Goal: Information Seeking & Learning: Learn about a topic

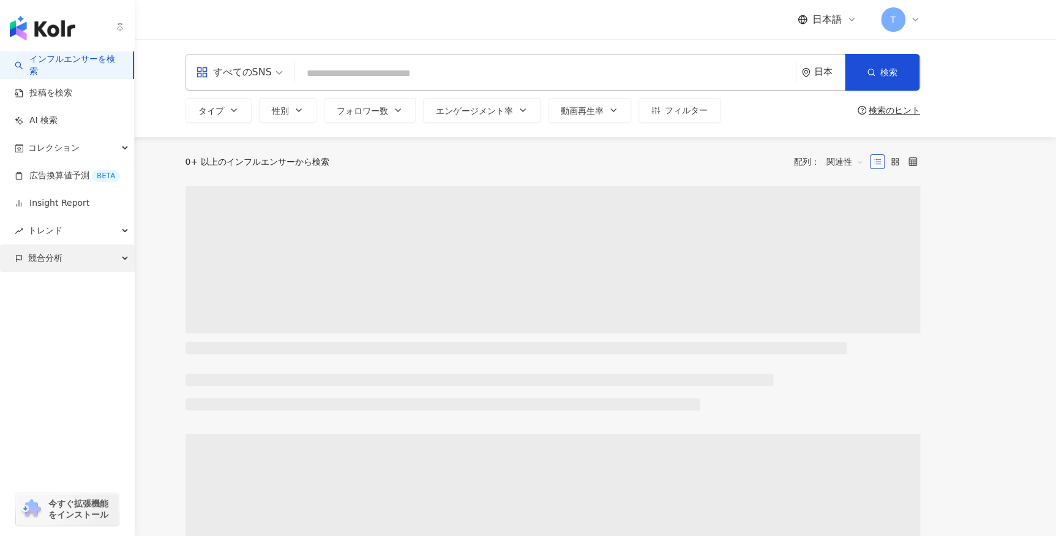
click at [42, 262] on span "競合分析" at bounding box center [45, 258] width 34 height 28
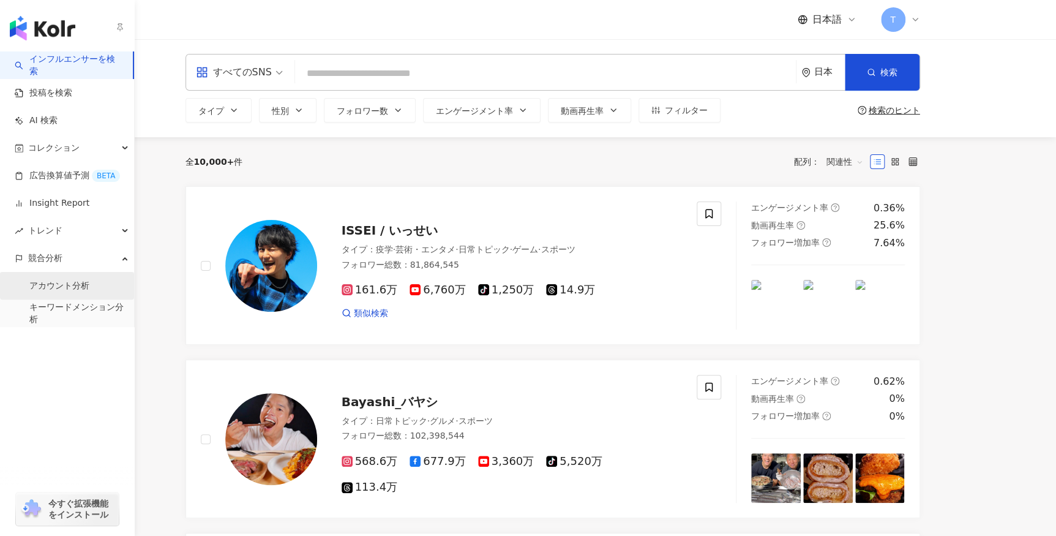
click at [53, 287] on link "アカウント分析" at bounding box center [59, 286] width 60 height 12
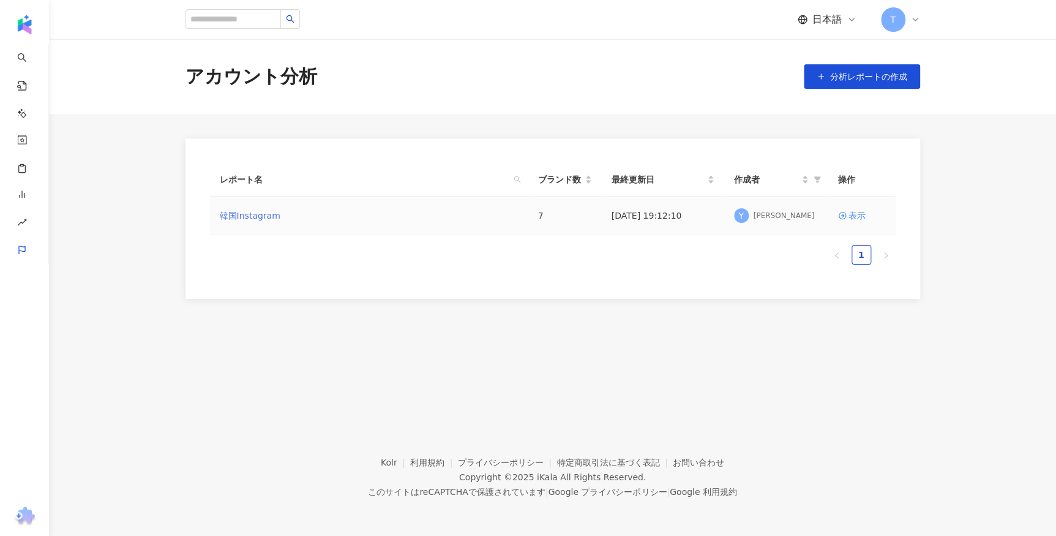
click at [269, 217] on link "韓国Instagram" at bounding box center [250, 215] width 61 height 13
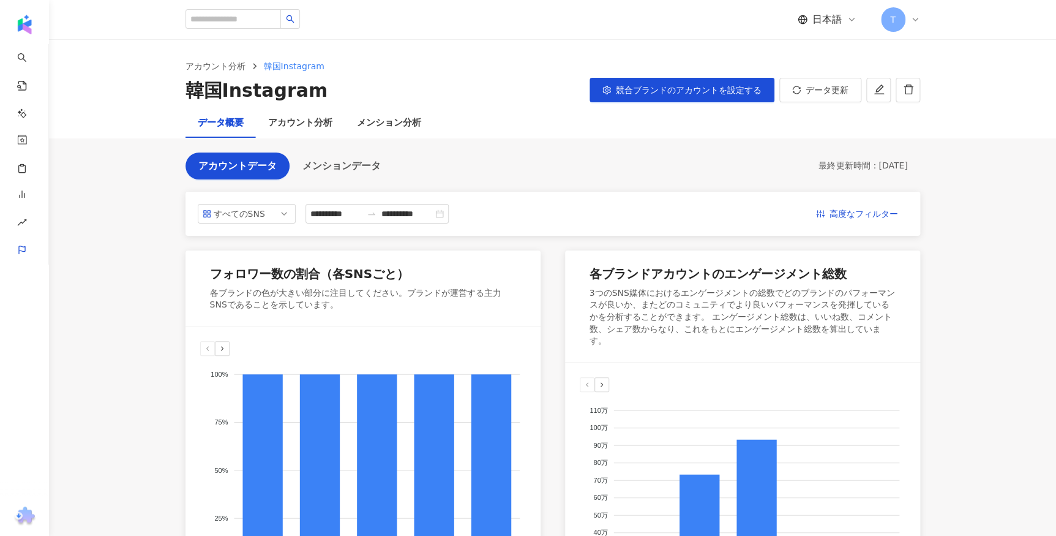
drag, startPoint x: 999, startPoint y: 371, endPoint x: 923, endPoint y: 152, distance: 232.1
click at [749, 92] on span "競合ブランドのアカウントを設定する" at bounding box center [689, 90] width 146 height 10
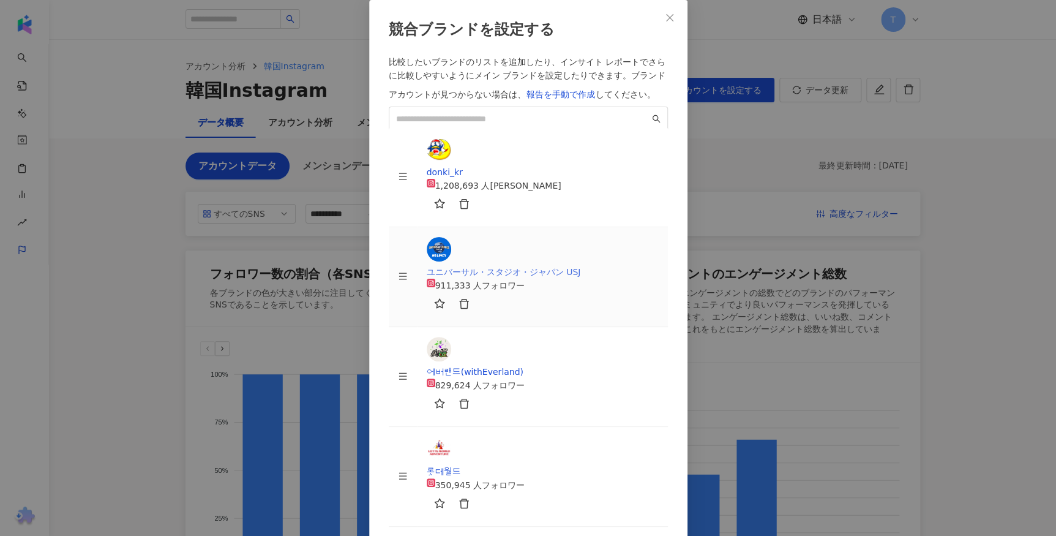
scroll to position [202, 0]
click at [523, 200] on div "比較したいブランドのリストを追加したり、インサイト レポートでさらに比較しやすいようにメイン ブランドを設定したりできます。 ブランドアカウントが見つからない…" at bounding box center [528, 440] width 279 height 771
click at [523, 131] on span at bounding box center [528, 118] width 279 height 24
paste input "**********"
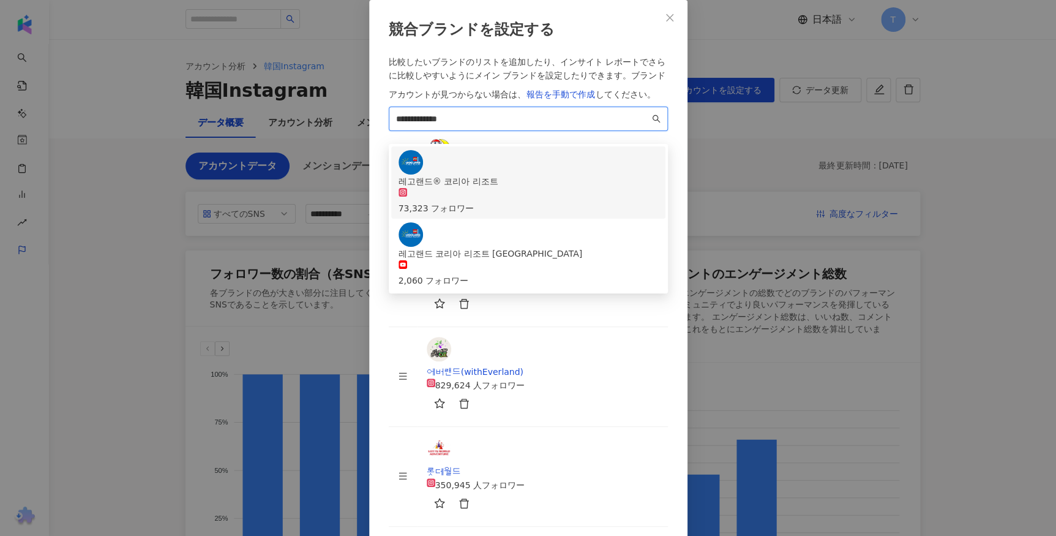
click at [514, 188] on div "레고랜드® 코리아 리조트" at bounding box center [528, 180] width 260 height 13
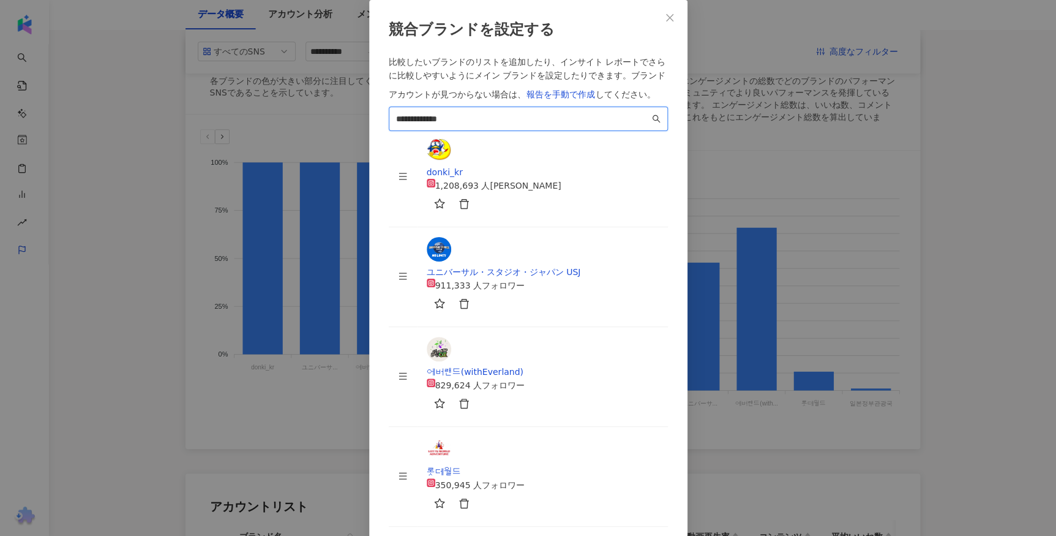
scroll to position [334, 0]
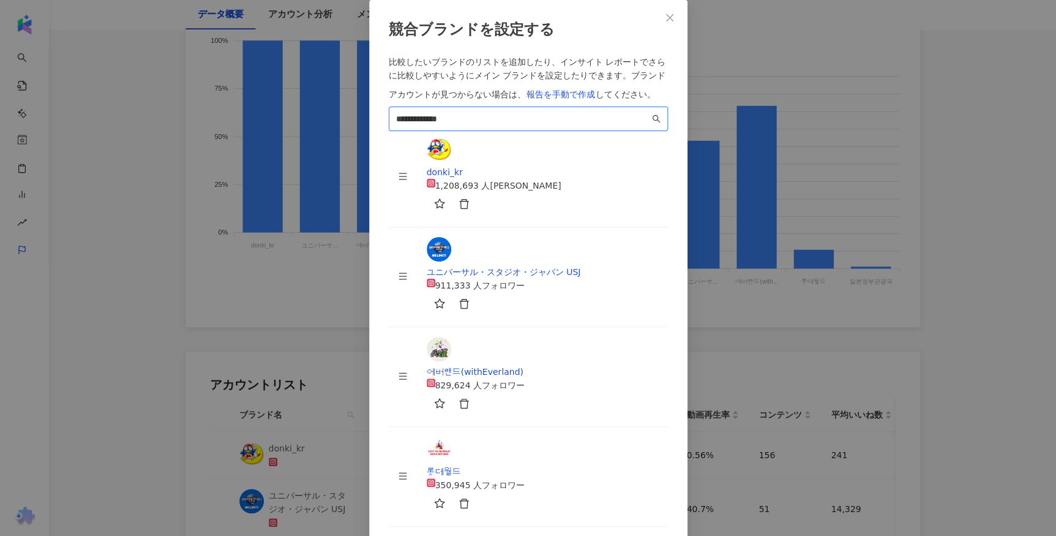
type input "**********"
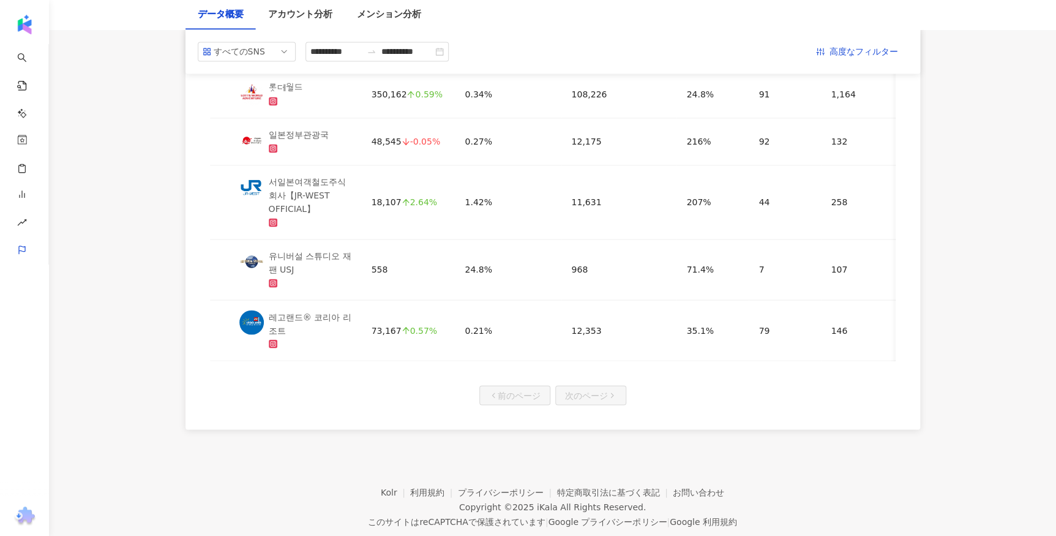
scroll to position [788, 0]
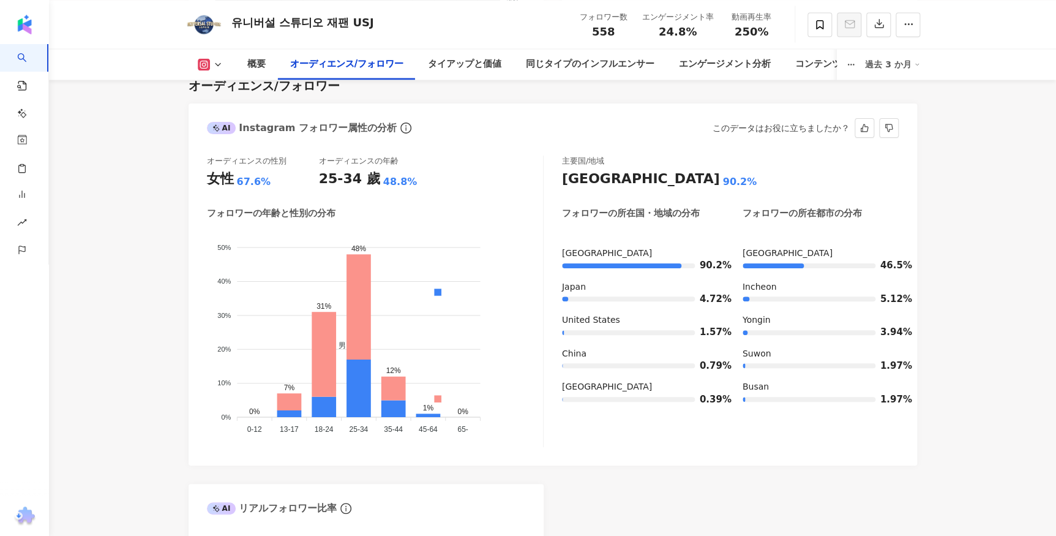
scroll to position [1070, 0]
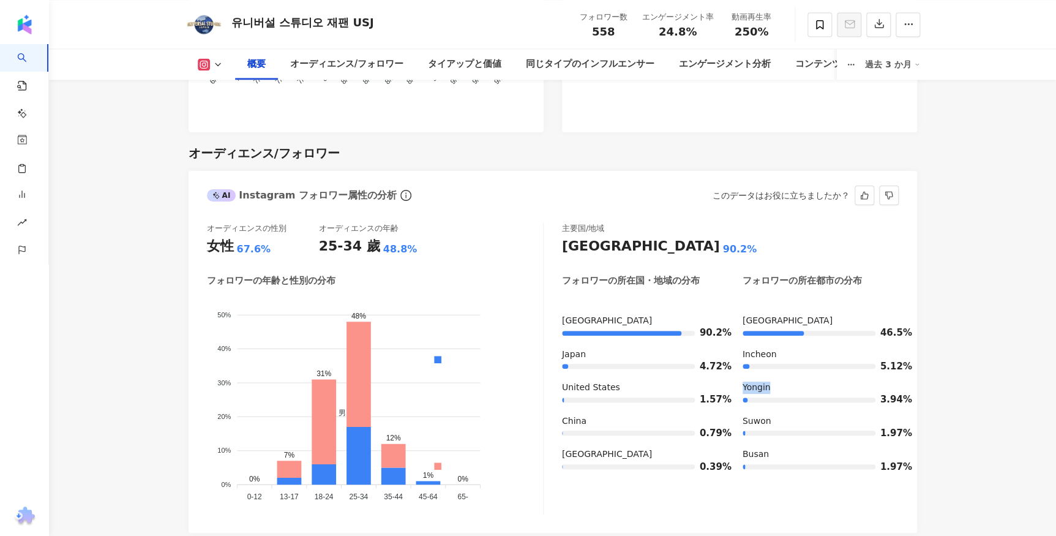
drag, startPoint x: 742, startPoint y: 392, endPoint x: 779, endPoint y: 389, distance: 36.2
click at [779, 389] on div "Yongin" at bounding box center [820, 387] width 156 height 12
drag, startPoint x: 779, startPoint y: 389, endPoint x: 771, endPoint y: 389, distance: 8.0
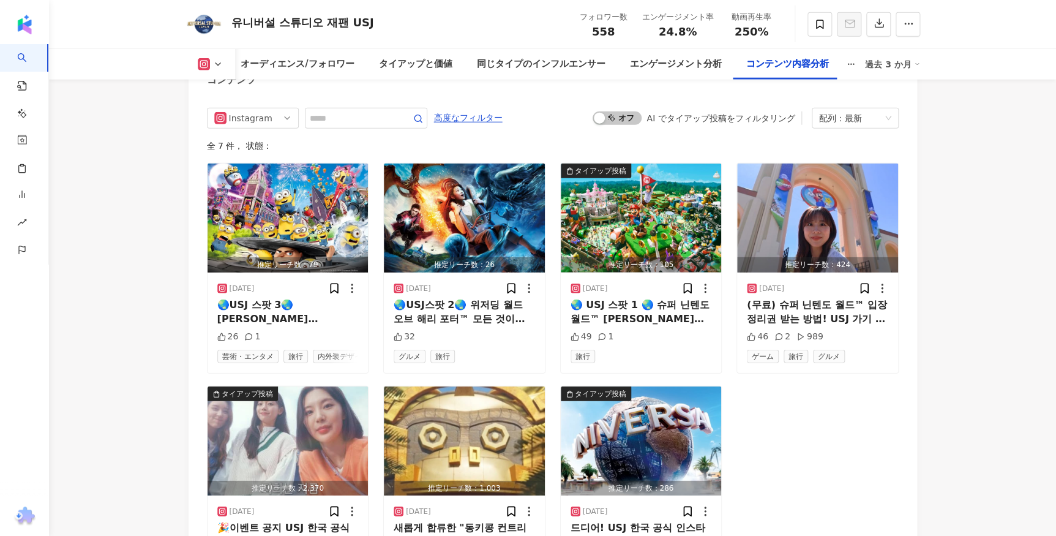
scroll to position [3895, 0]
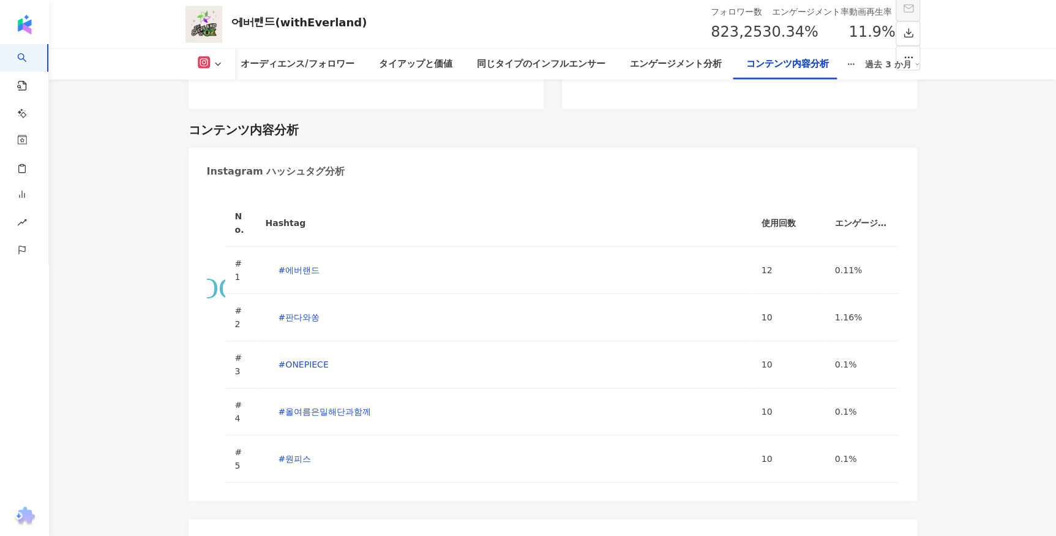
scroll to position [4229, 0]
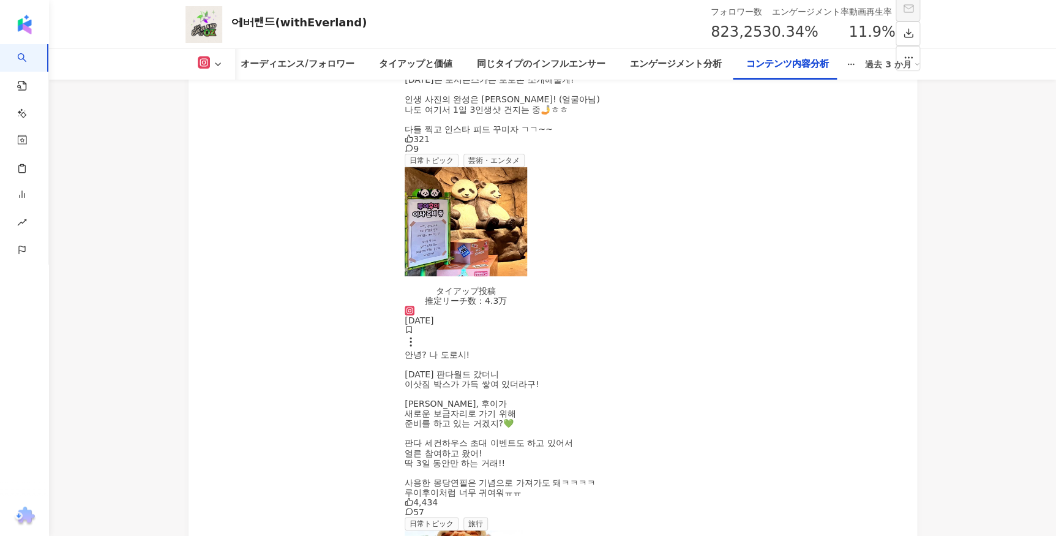
scroll to position [4896, 0]
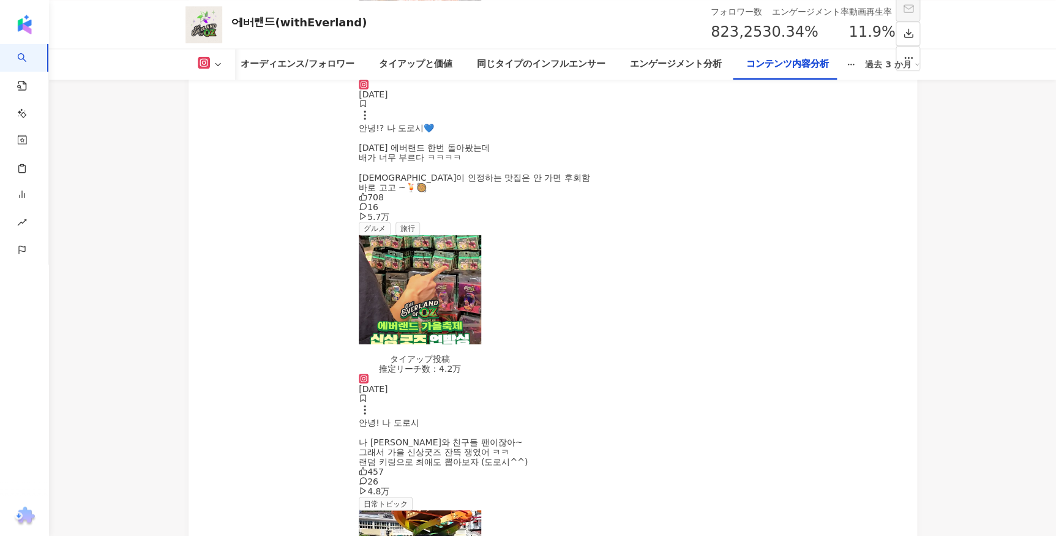
scroll to position [5631, 0]
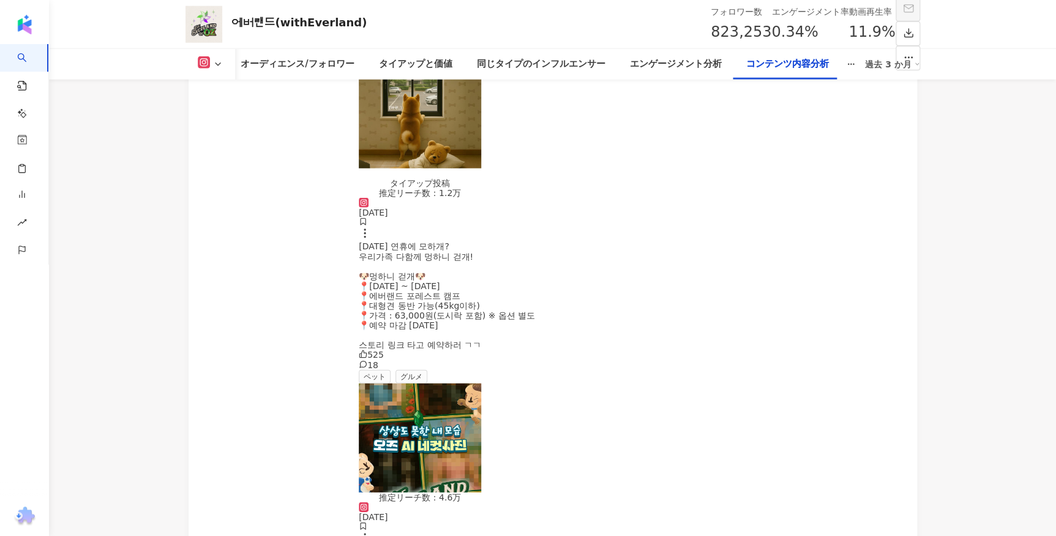
scroll to position [6287, 0]
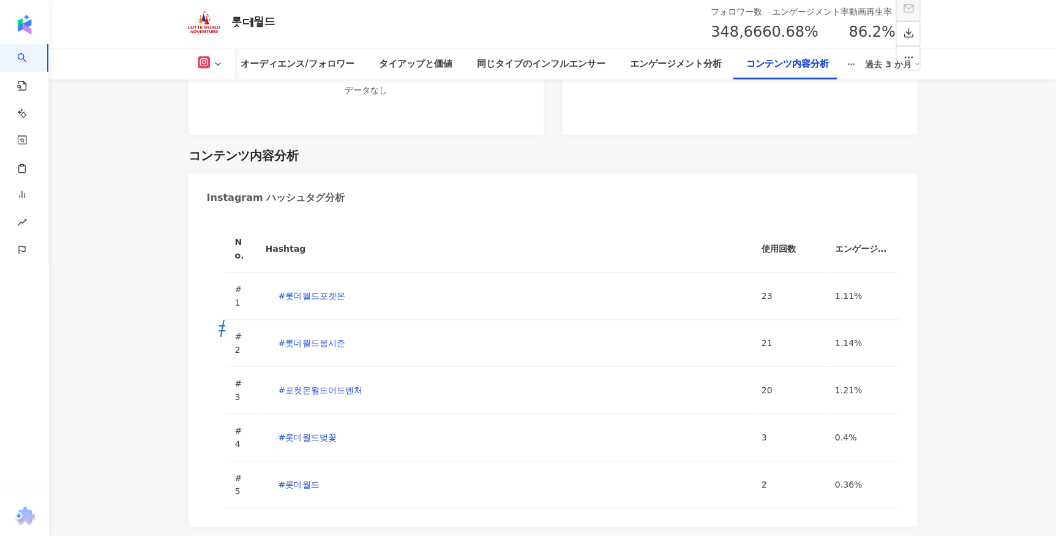
scroll to position [3839, 0]
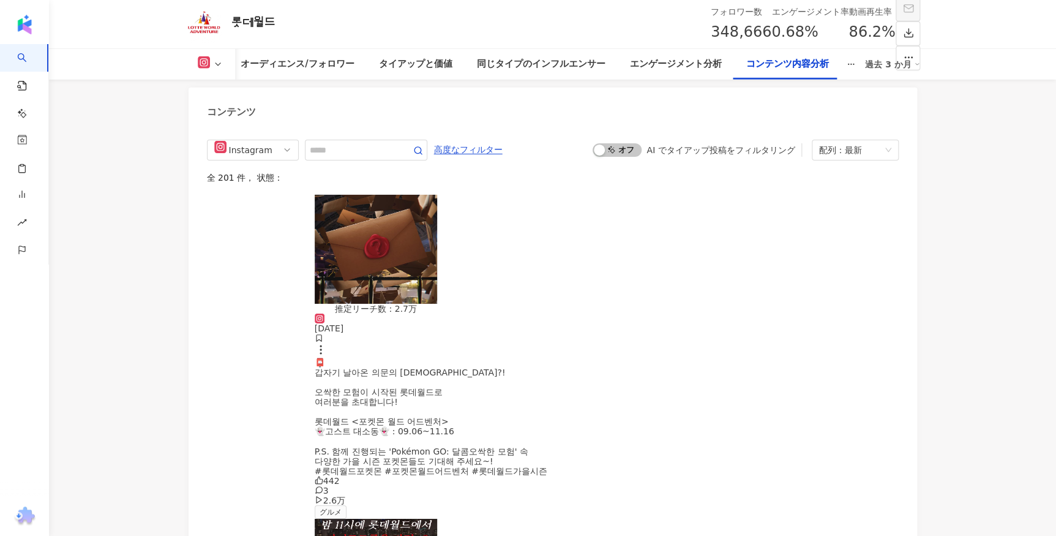
scroll to position [4562, 0]
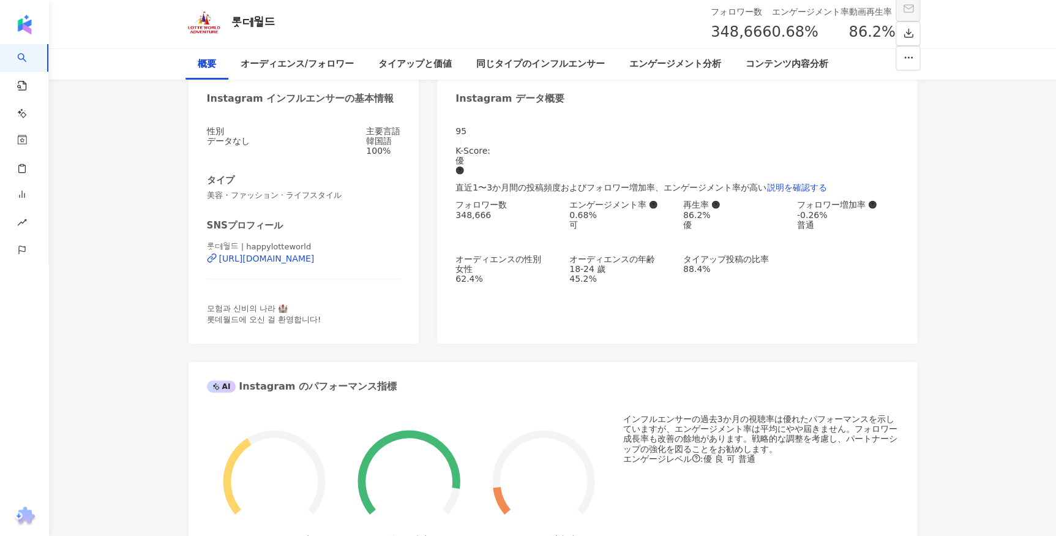
scroll to position [0, 0]
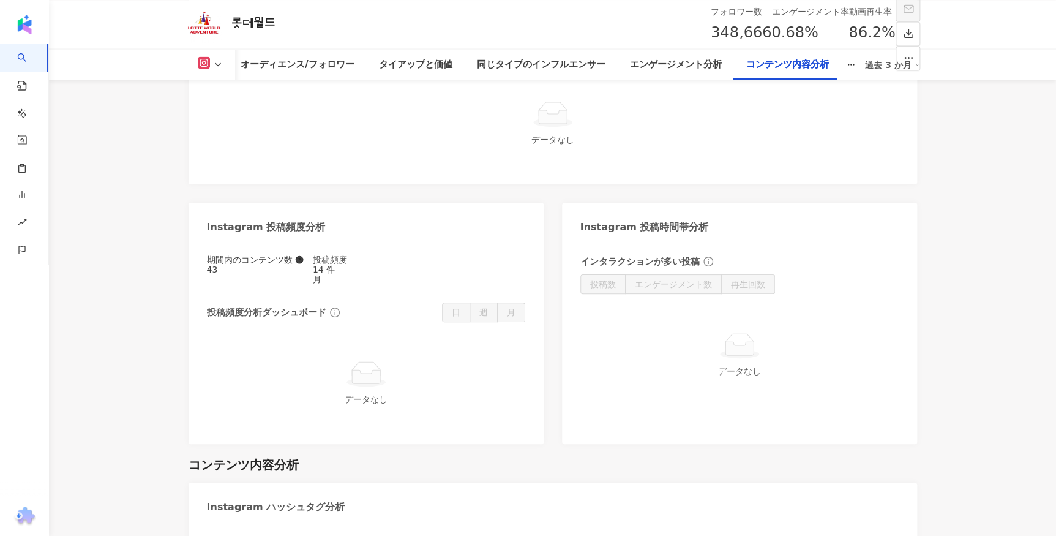
scroll to position [3450, 0]
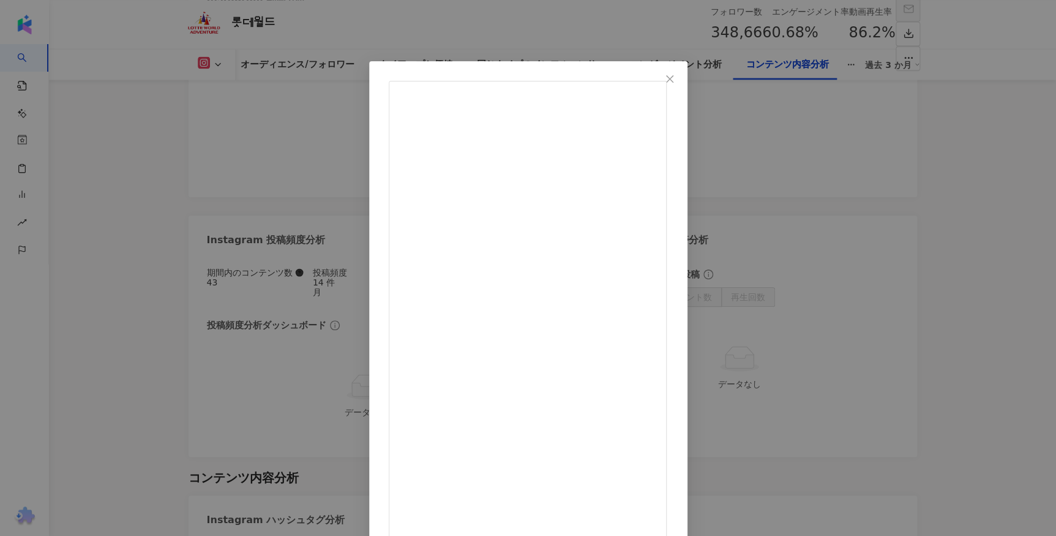
click at [926, 228] on div "롯데월드 2025/09/04 😱 밤 11시, 롯데월드에서 자이로드롭 타면 안 되는 이유…? 2,566 16 19.5万 元の投稿を表示" at bounding box center [528, 268] width 1056 height 536
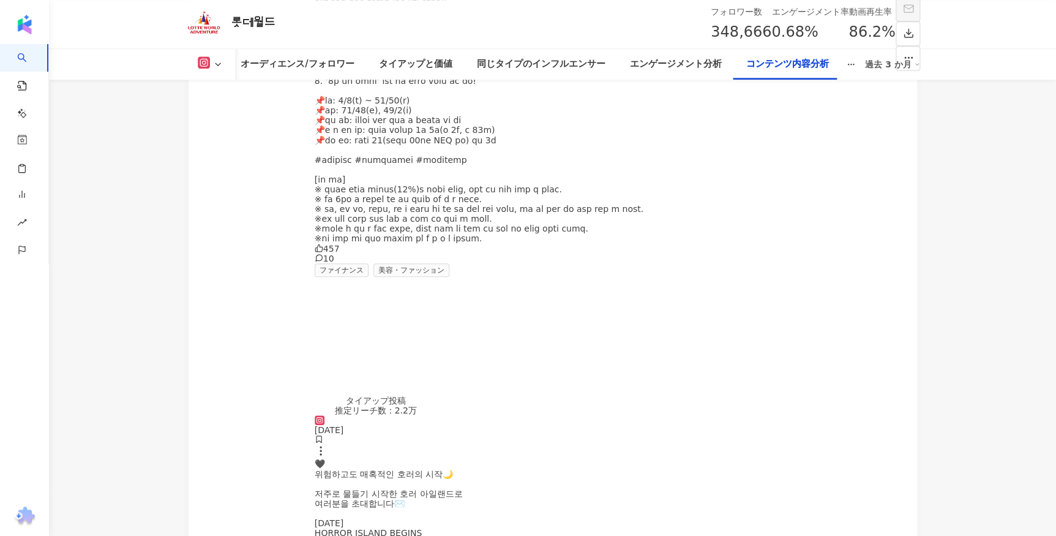
scroll to position [5286, 0]
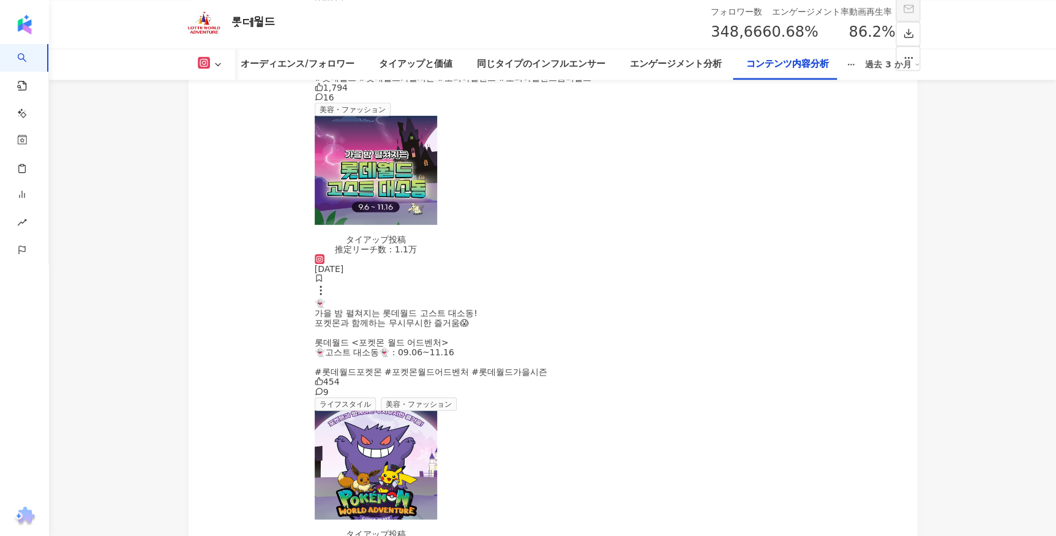
scroll to position [6048, 0]
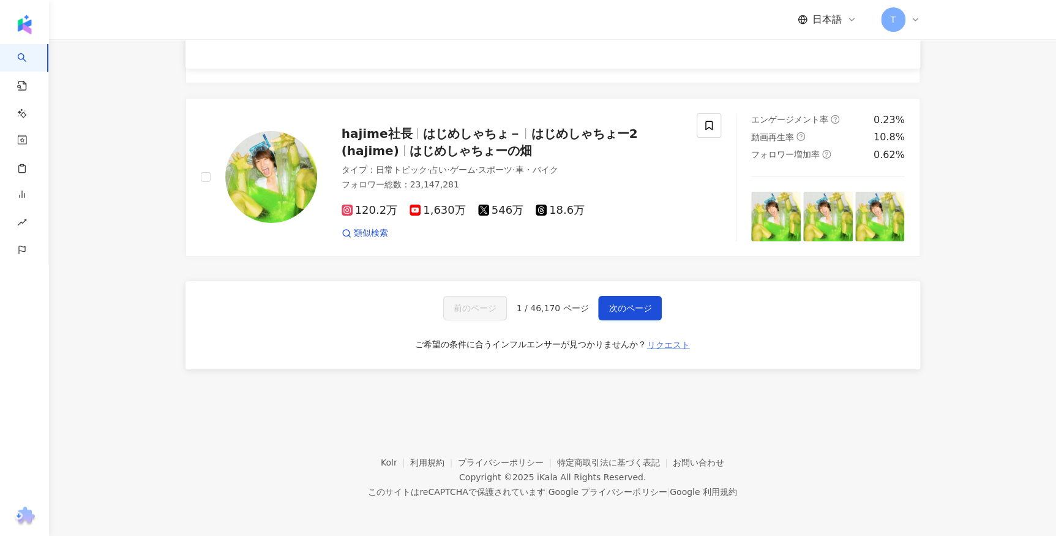
click at [681, 343] on span "リクエスト" at bounding box center [668, 345] width 43 height 10
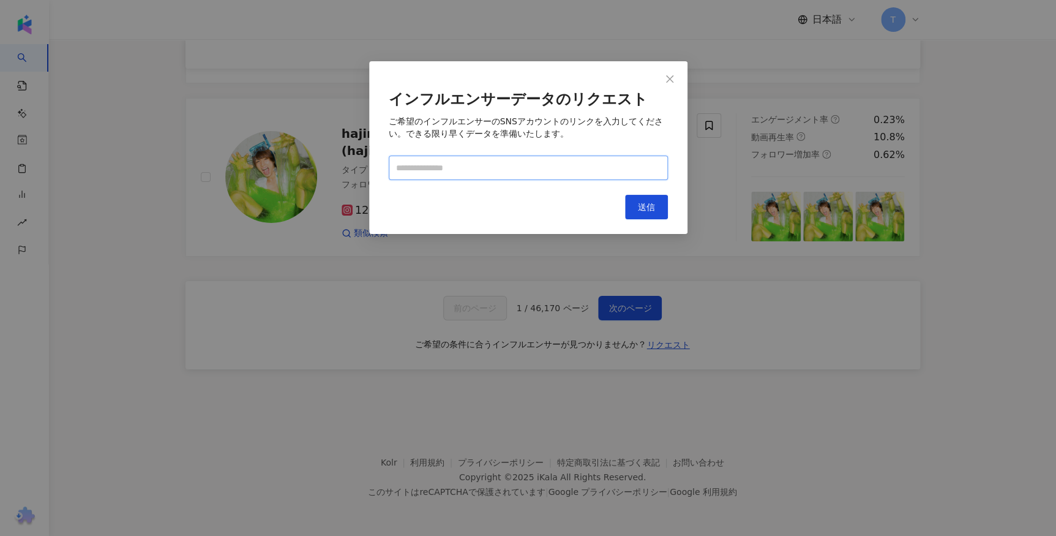
click at [481, 170] on input "text" at bounding box center [528, 167] width 279 height 24
paste input "**********"
type input "**********"
click at [649, 206] on span "送信" at bounding box center [646, 207] width 17 height 10
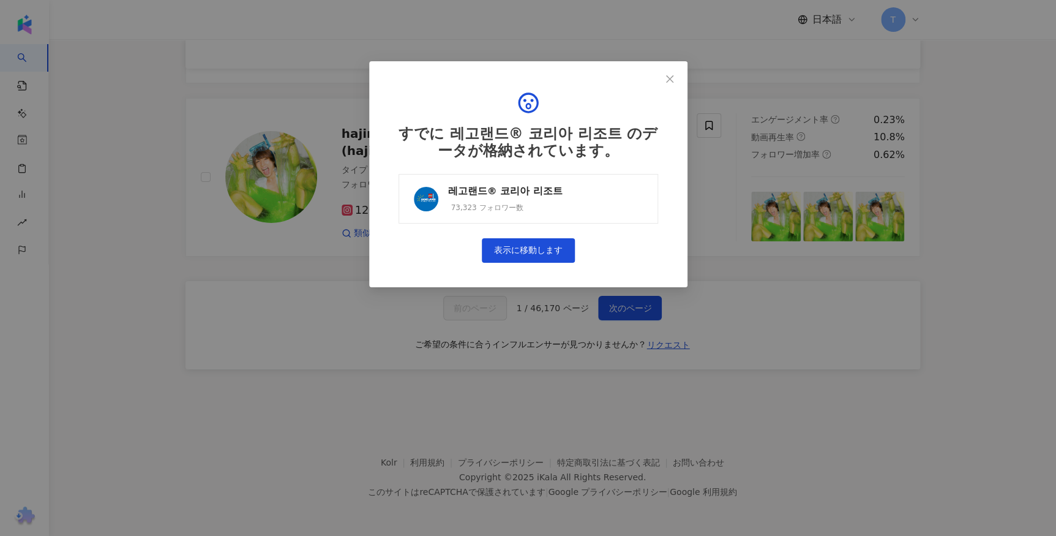
click at [642, 206] on link "레고랜드® 코리아 리조트 73,323 フォロワー数" at bounding box center [528, 199] width 260 height 50
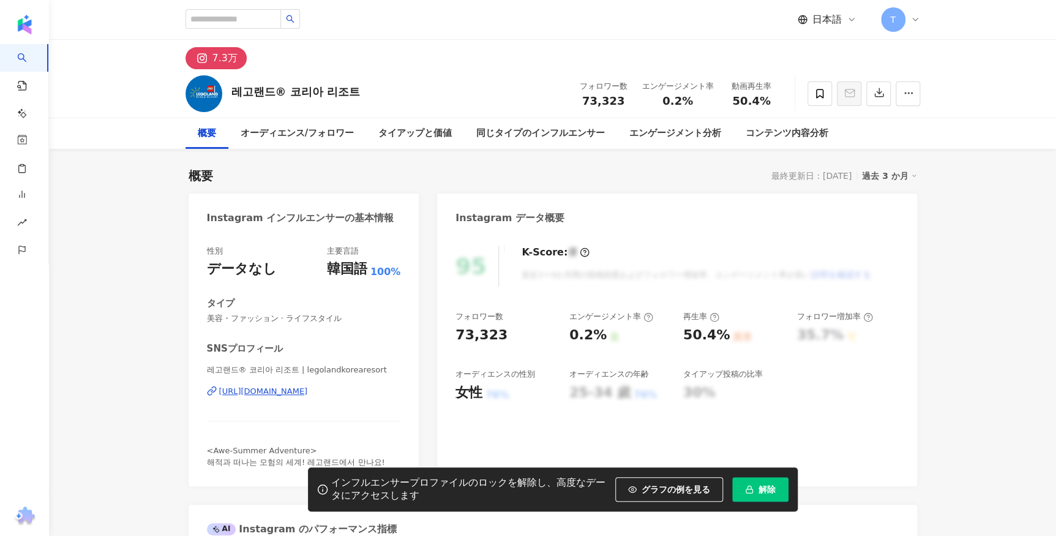
click at [356, 92] on div "레고랜드® 코리아 리조트 フォロワー数 73,323 エンゲージメント率 0.2% 動画再生率 50.4%" at bounding box center [552, 93] width 783 height 48
drag, startPoint x: 356, startPoint y: 92, endPoint x: 332, endPoint y: 92, distance: 23.9
click at [775, 486] on button "解除" at bounding box center [760, 489] width 56 height 24
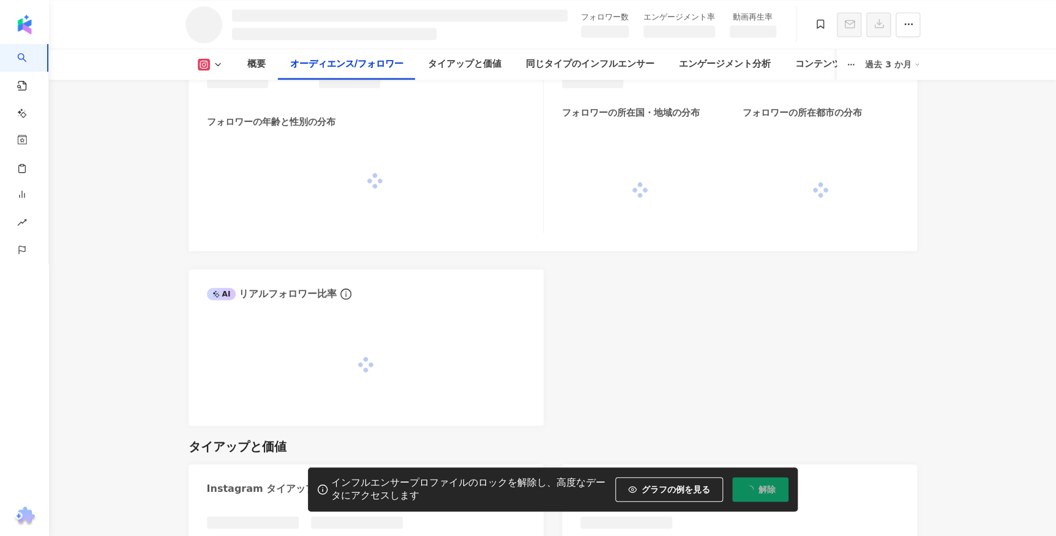
scroll to position [1020, 0]
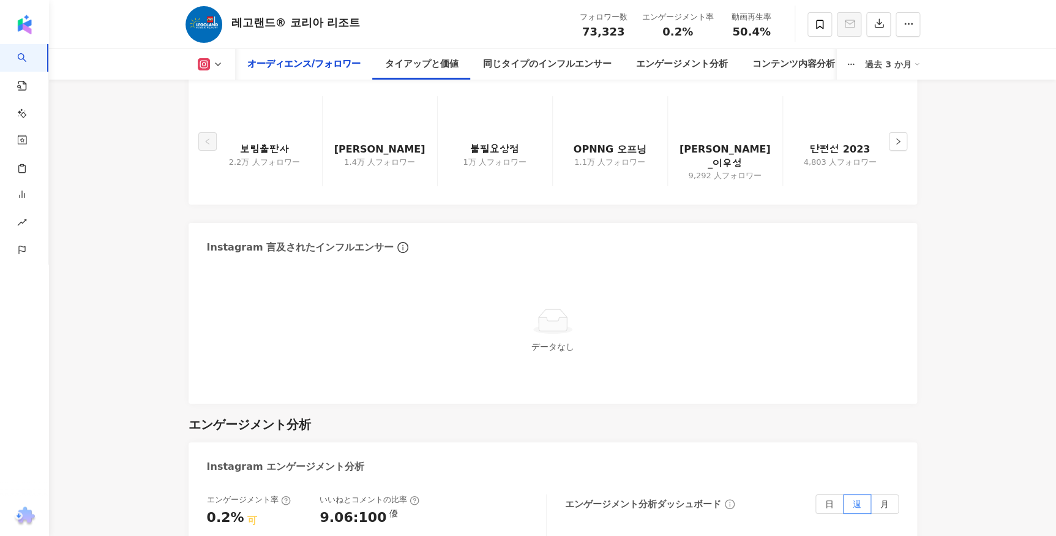
scroll to position [642, 0]
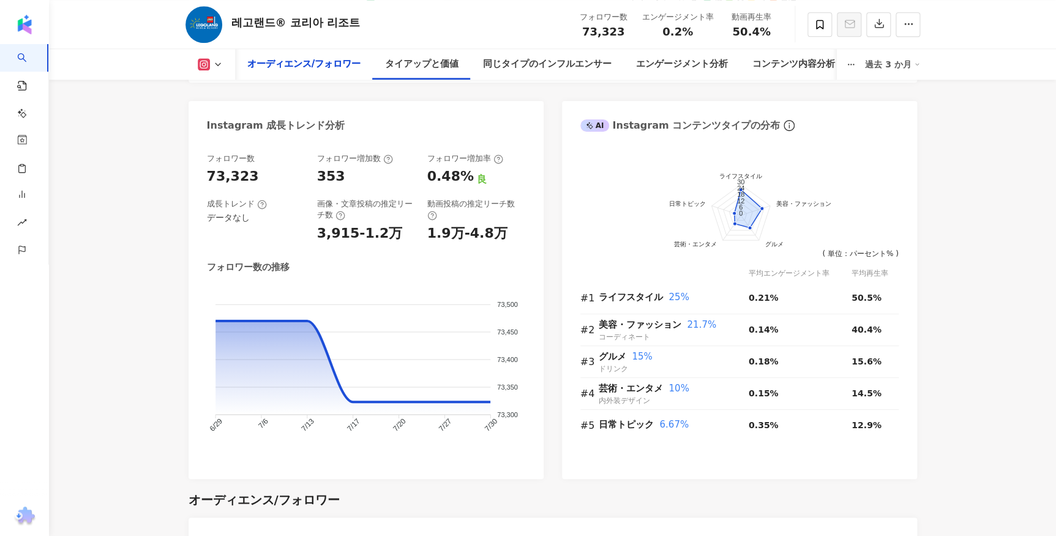
drag, startPoint x: 951, startPoint y: 212, endPoint x: 952, endPoint y: 35, distance: 177.5
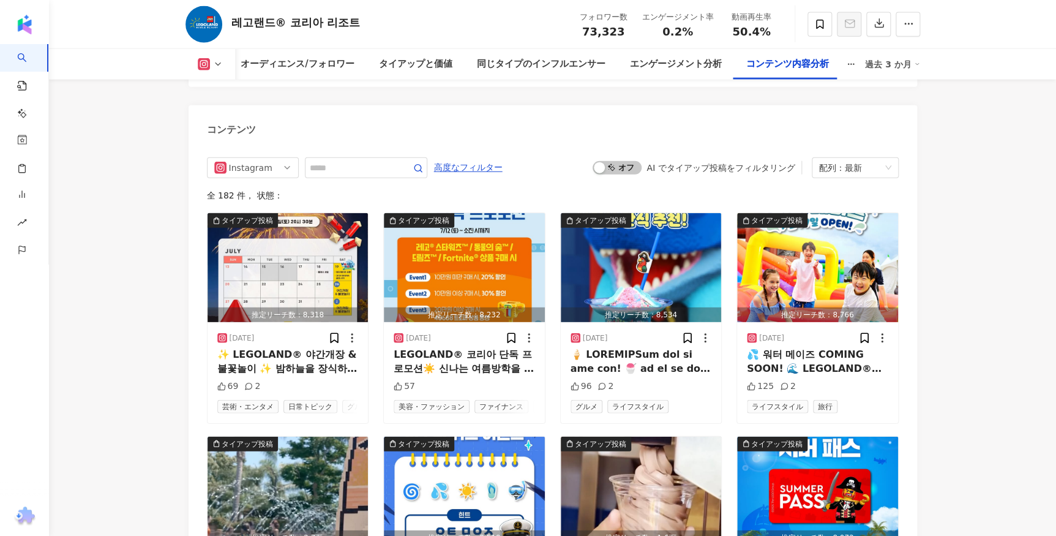
scroll to position [3839, 0]
